Goal: Task Accomplishment & Management: Use online tool/utility

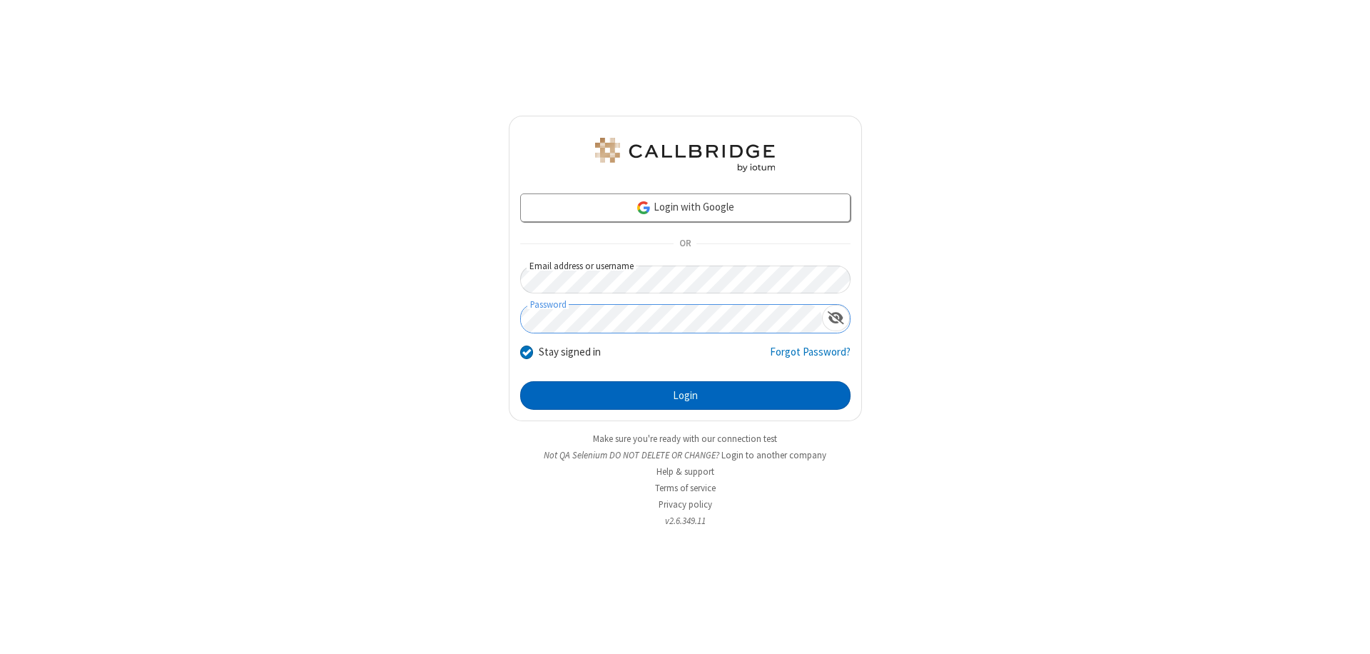
click at [685, 395] on button "Login" at bounding box center [685, 395] width 330 height 29
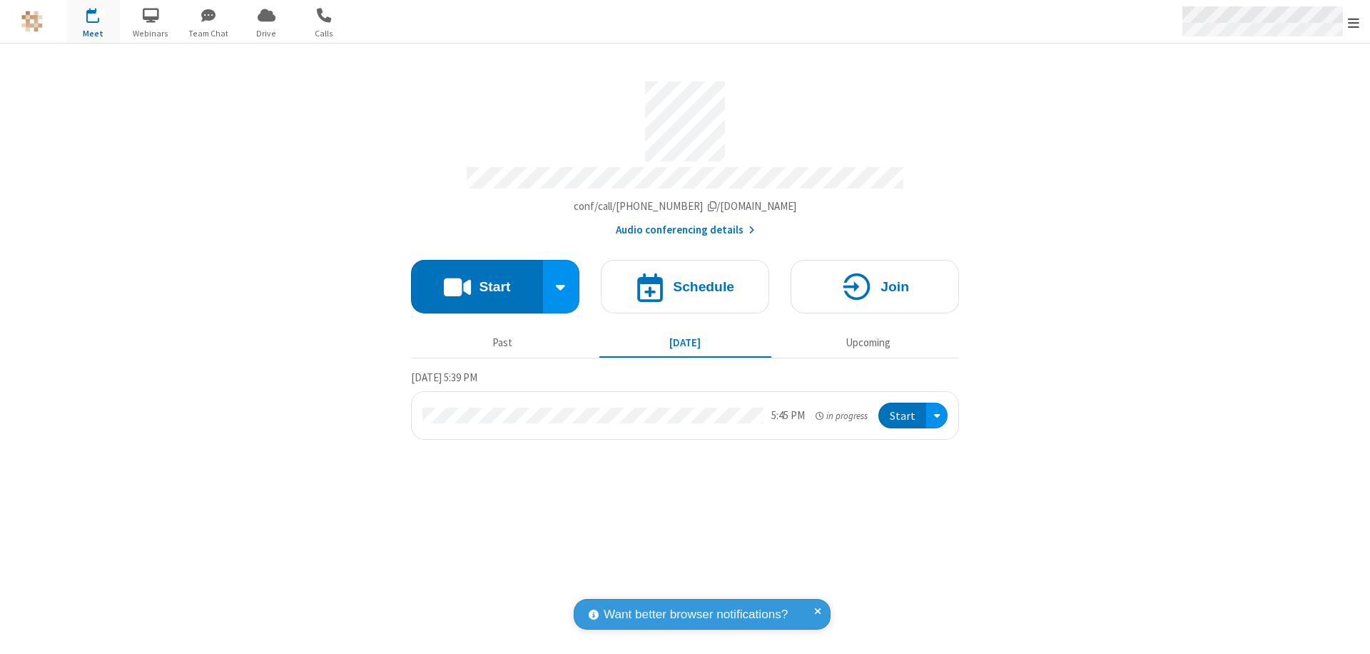
click at [1354, 22] on span "Open menu" at bounding box center [1353, 23] width 11 height 14
click at [266, 33] on span "Drive" at bounding box center [267, 33] width 54 height 13
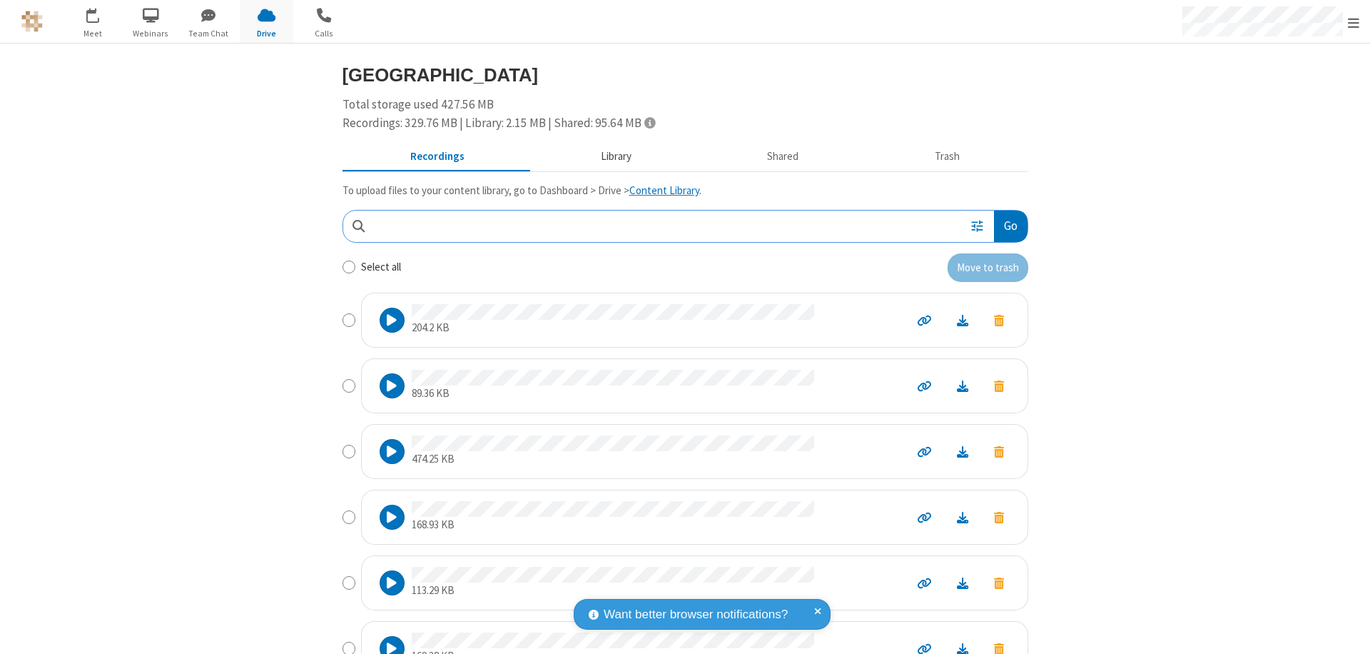
click at [609, 156] on button "Library" at bounding box center [615, 156] width 167 height 27
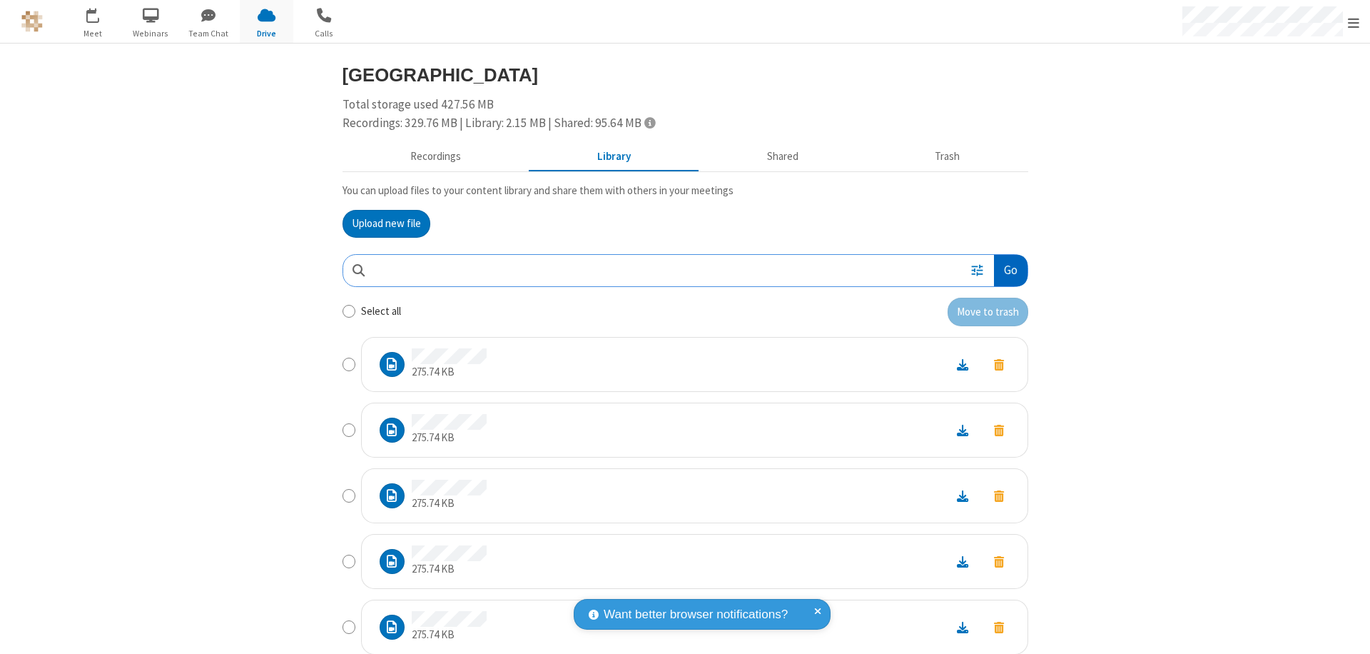
click at [1005, 270] on button "Go" at bounding box center [1010, 271] width 33 height 32
click at [380, 223] on button "Upload new file" at bounding box center [387, 224] width 88 height 29
